Goal: Task Accomplishment & Management: Manage account settings

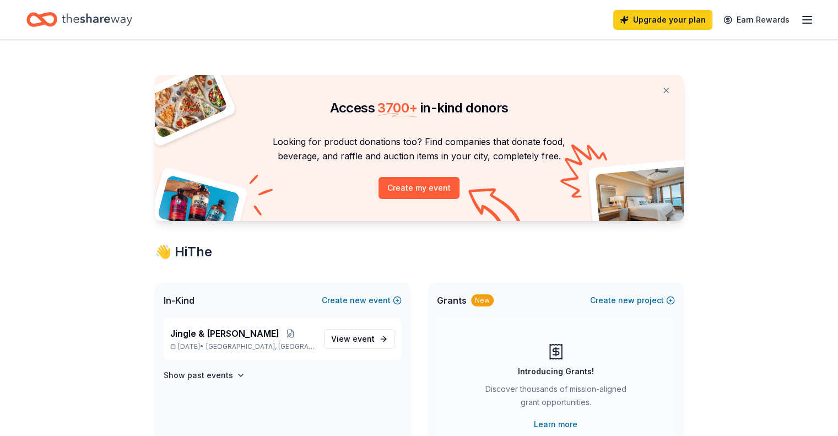
click at [800, 20] on icon "button" at bounding box center [806, 19] width 13 height 13
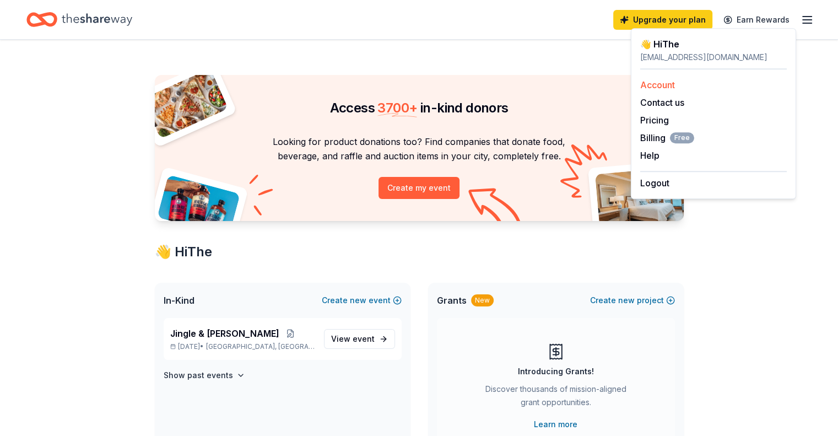
click at [658, 82] on link "Account" at bounding box center [657, 84] width 35 height 11
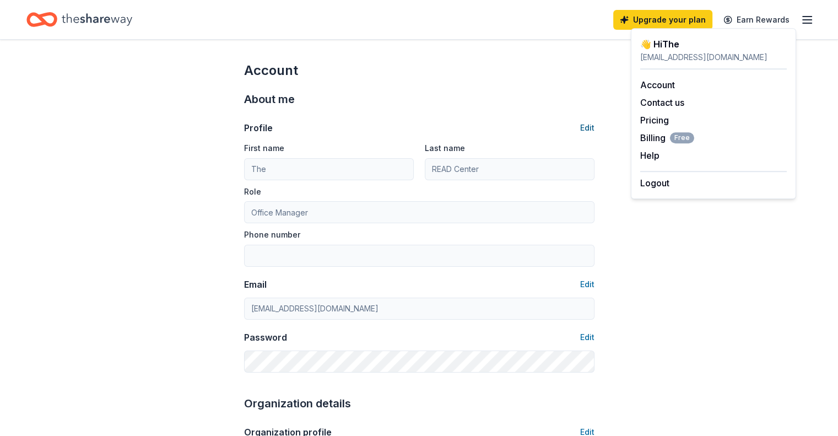
click at [583, 127] on button "Edit" at bounding box center [587, 127] width 14 height 13
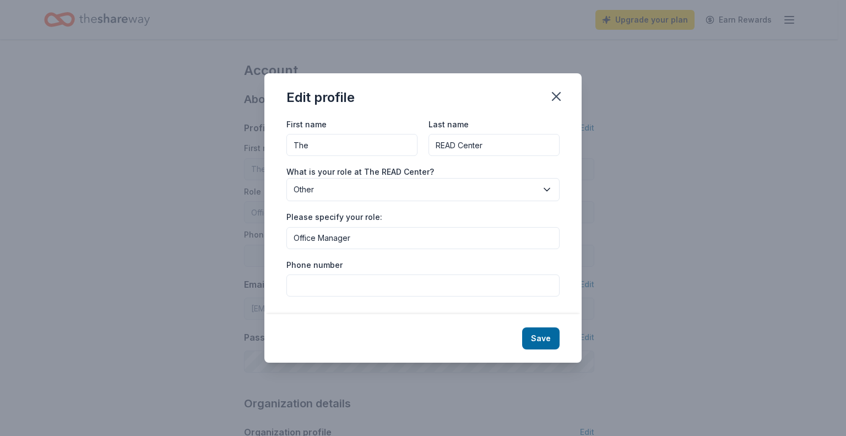
click at [348, 144] on input "The" at bounding box center [351, 145] width 131 height 22
type input "READ"
click at [505, 147] on input "READ Center" at bounding box center [494, 145] width 131 height 22
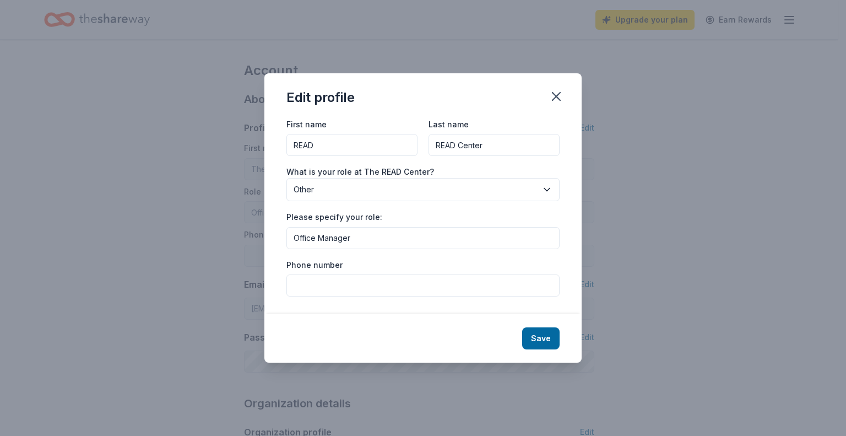
click at [505, 147] on input "READ Center" at bounding box center [494, 145] width 131 height 22
type input "RVA"
click at [396, 266] on div "Phone number" at bounding box center [422, 277] width 273 height 39
click at [564, 343] on div "Save" at bounding box center [422, 338] width 317 height 48
click at [540, 340] on button "Save" at bounding box center [540, 338] width 37 height 22
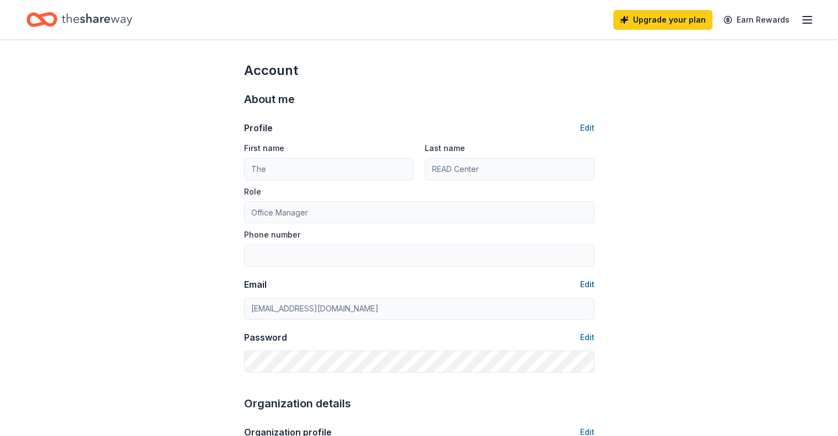
click at [584, 281] on button "Edit" at bounding box center [587, 284] width 14 height 13
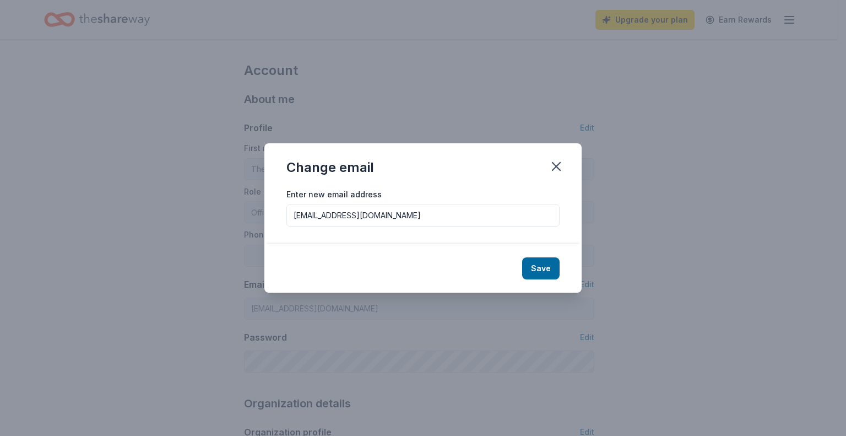
click at [373, 215] on input "[EMAIL_ADDRESS][DOMAIN_NAME]" at bounding box center [422, 215] width 273 height 22
type input "[EMAIL_ADDRESS][DOMAIN_NAME]"
click at [548, 268] on button "Save" at bounding box center [540, 268] width 37 height 22
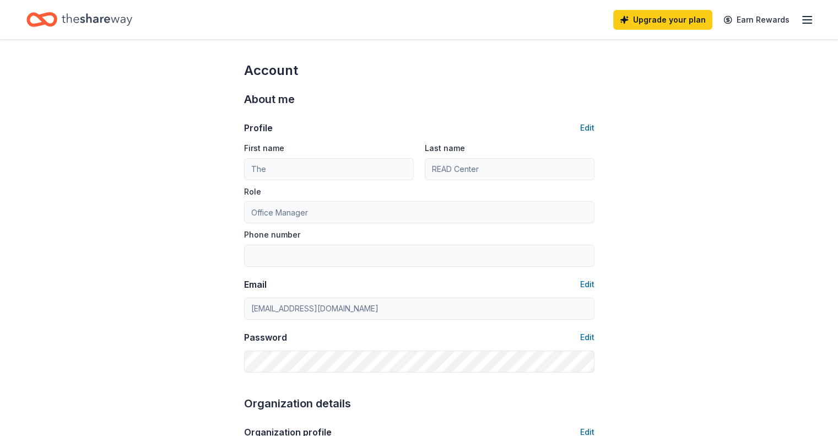
type input "READ"
type input "RVA"
type input "[EMAIL_ADDRESS][DOMAIN_NAME]"
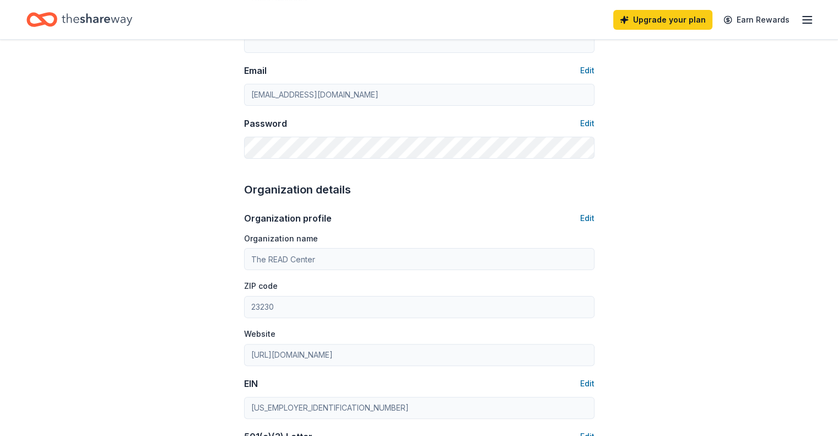
scroll to position [220, 0]
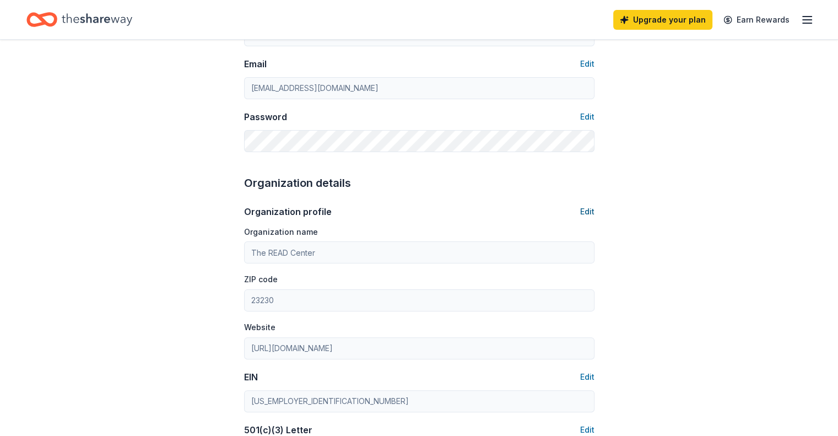
click at [587, 208] on button "Edit" at bounding box center [587, 211] width 14 height 13
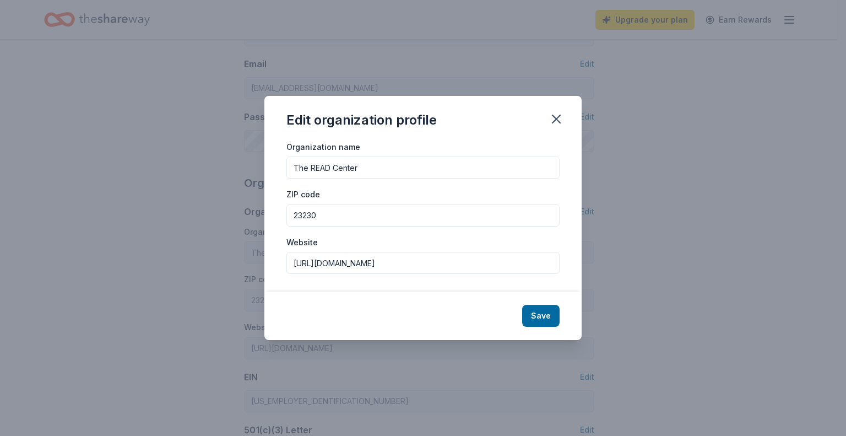
drag, startPoint x: 364, startPoint y: 164, endPoint x: 269, endPoint y: 169, distance: 94.9
click at [269, 169] on div "Organization name The READ Center ZIP code 23230 Website [URL][DOMAIN_NAME]" at bounding box center [422, 216] width 317 height 152
type input "READ RVA"
drag, startPoint x: 372, startPoint y: 263, endPoint x: 378, endPoint y: 288, distance: 26.1
click at [372, 263] on input "[URL][DOMAIN_NAME]" at bounding box center [422, 263] width 273 height 22
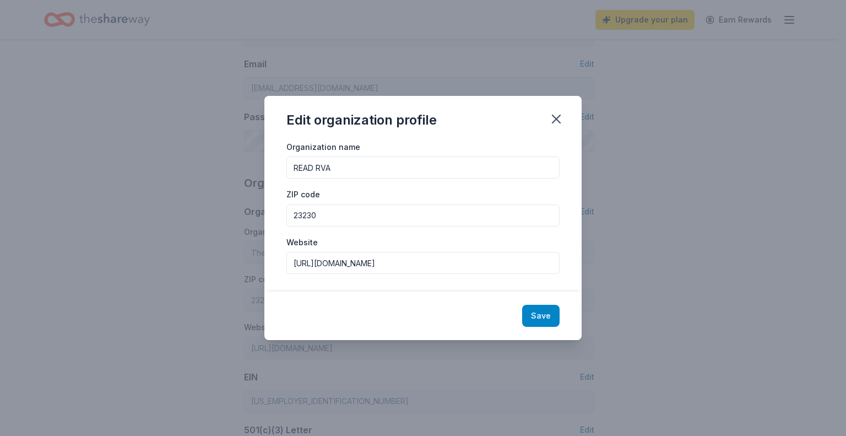
type input "[URL][DOMAIN_NAME]"
click at [533, 312] on button "Save" at bounding box center [540, 316] width 37 height 22
type input "READ RVA"
type input "[URL][DOMAIN_NAME]"
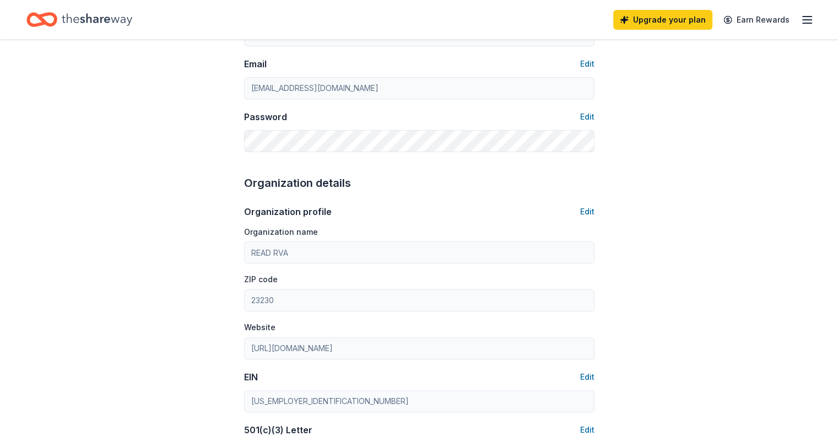
scroll to position [0, 0]
